Goal: Check status: Check status

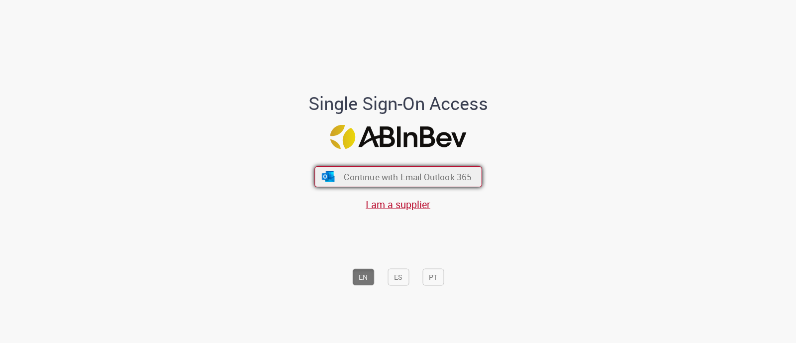
click at [370, 175] on span "Continue with Email Outlook 365" at bounding box center [408, 176] width 128 height 11
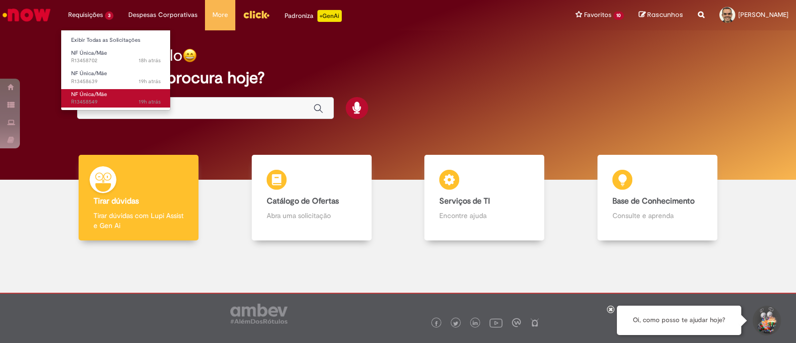
click at [88, 101] on span "19h atrás 19 horas atrás R13458549" at bounding box center [116, 102] width 90 height 8
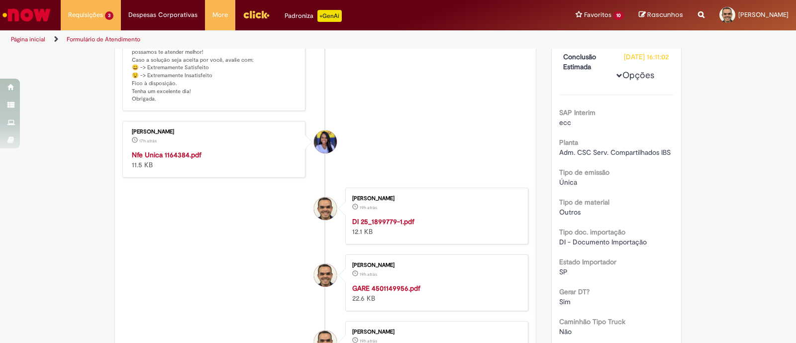
scroll to position [146, 0]
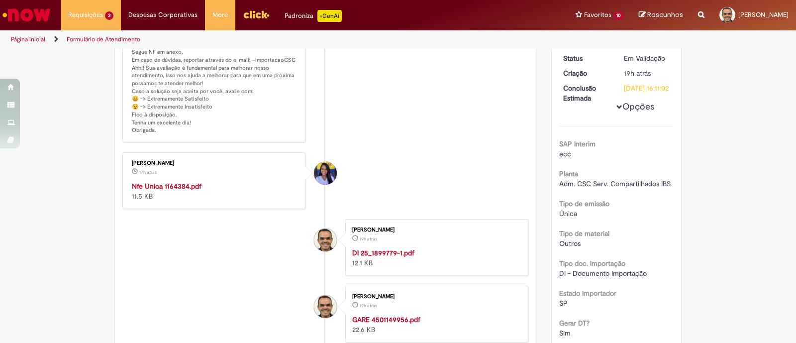
click at [157, 185] on strong "Nfe Unica 1164384.pdf" at bounding box center [167, 186] width 70 height 9
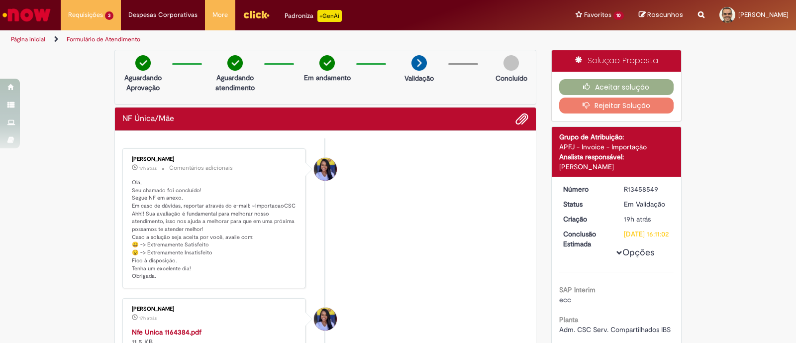
click at [570, 78] on div "Aceitar solução Rejeitar Solução" at bounding box center [617, 96] width 130 height 49
click at [569, 83] on button "Aceitar solução" at bounding box center [616, 87] width 115 height 16
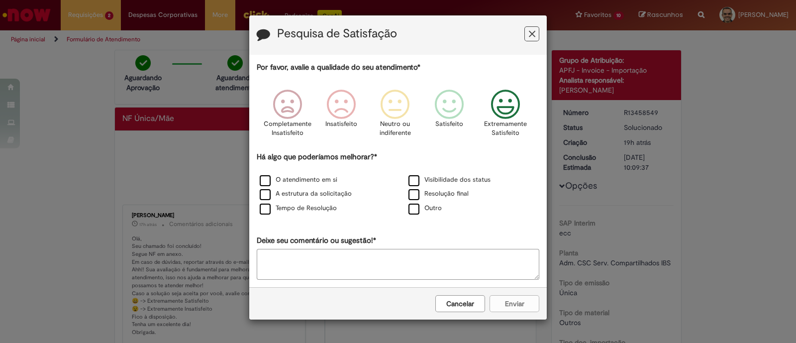
click at [503, 105] on icon "Feedback" at bounding box center [505, 105] width 37 height 30
click at [316, 179] on label "O atendimento em si" at bounding box center [299, 179] width 78 height 9
click at [508, 300] on button "Enviar" at bounding box center [515, 303] width 50 height 17
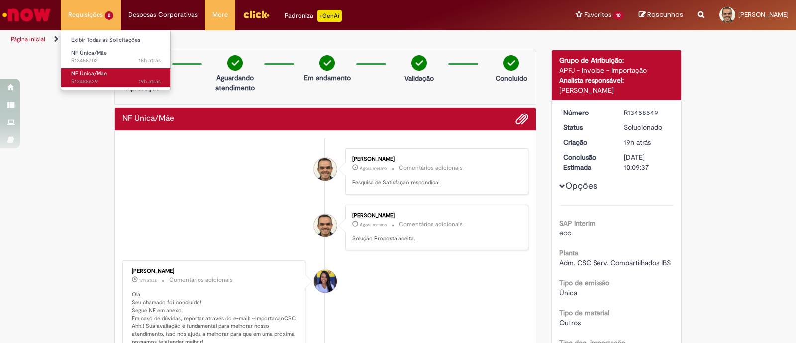
click at [84, 73] on span "NF Única/Mãe" at bounding box center [89, 73] width 36 height 7
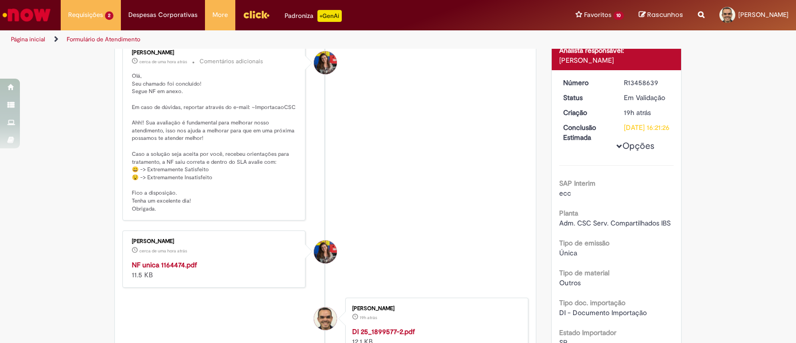
scroll to position [101, 0]
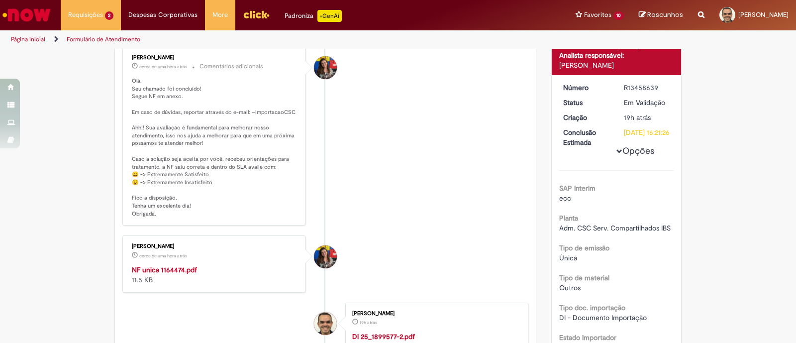
click at [169, 271] on strong "NF unica 1164474.pdf" at bounding box center [164, 269] width 65 height 9
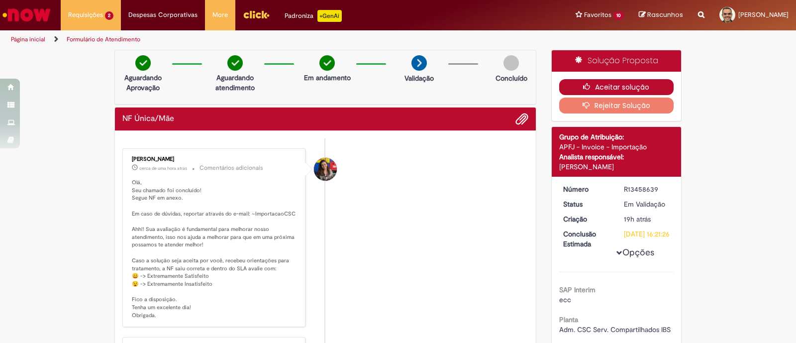
click at [594, 86] on button "Aceitar solução" at bounding box center [616, 87] width 115 height 16
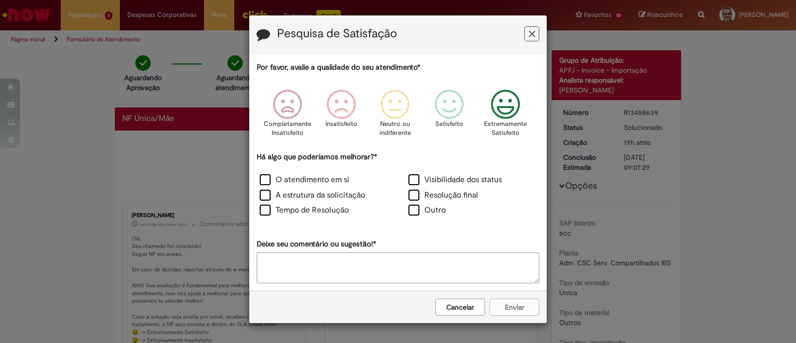
click at [504, 103] on icon "Feedback" at bounding box center [505, 105] width 37 height 30
click at [296, 181] on label "O atendimento em si" at bounding box center [305, 179] width 90 height 11
click at [523, 304] on button "Enviar" at bounding box center [515, 307] width 50 height 17
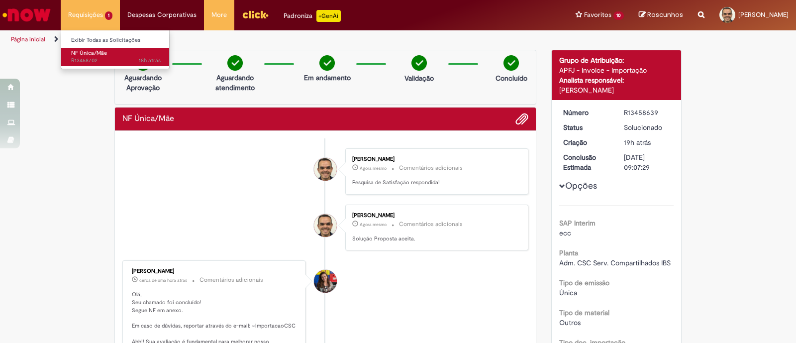
click at [92, 53] on span "NF Única/Mãe" at bounding box center [89, 52] width 36 height 7
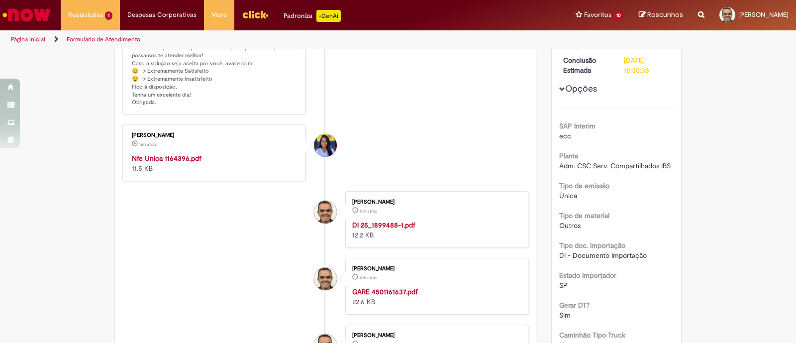
scroll to position [169, 0]
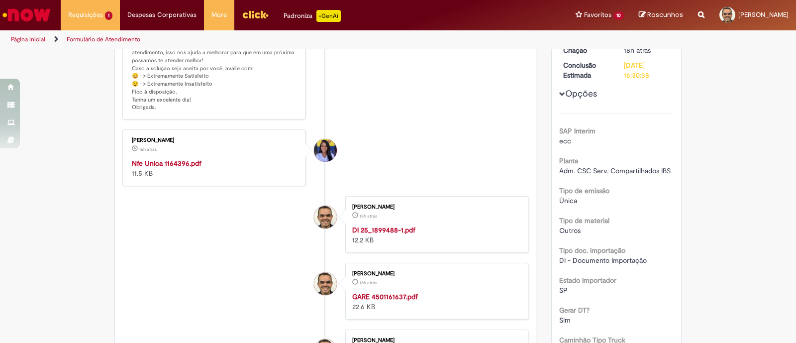
click at [175, 163] on strong "Nfe Unica 1164396.pdf" at bounding box center [167, 163] width 70 height 9
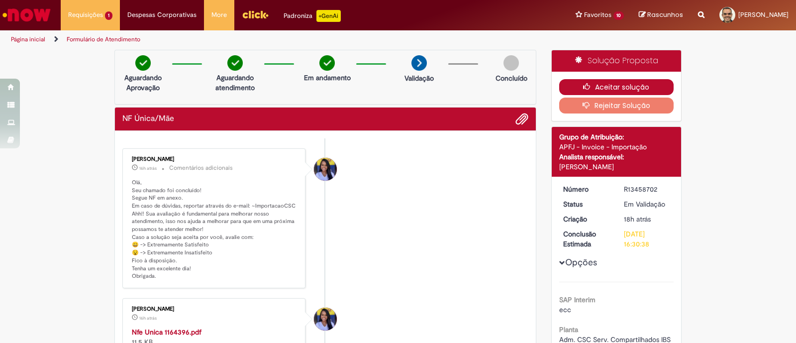
click at [568, 83] on button "Aceitar solução" at bounding box center [616, 87] width 115 height 16
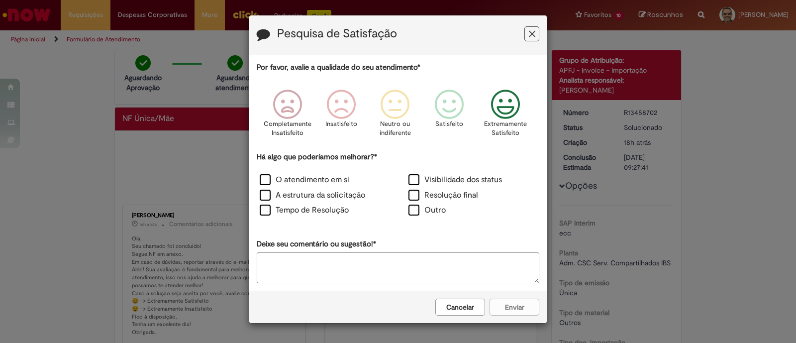
click at [501, 107] on icon "Feedback" at bounding box center [505, 105] width 37 height 30
click at [272, 180] on label "O atendimento em si" at bounding box center [305, 179] width 90 height 11
click at [507, 303] on button "Enviar" at bounding box center [515, 307] width 50 height 17
